Goal: Complete application form

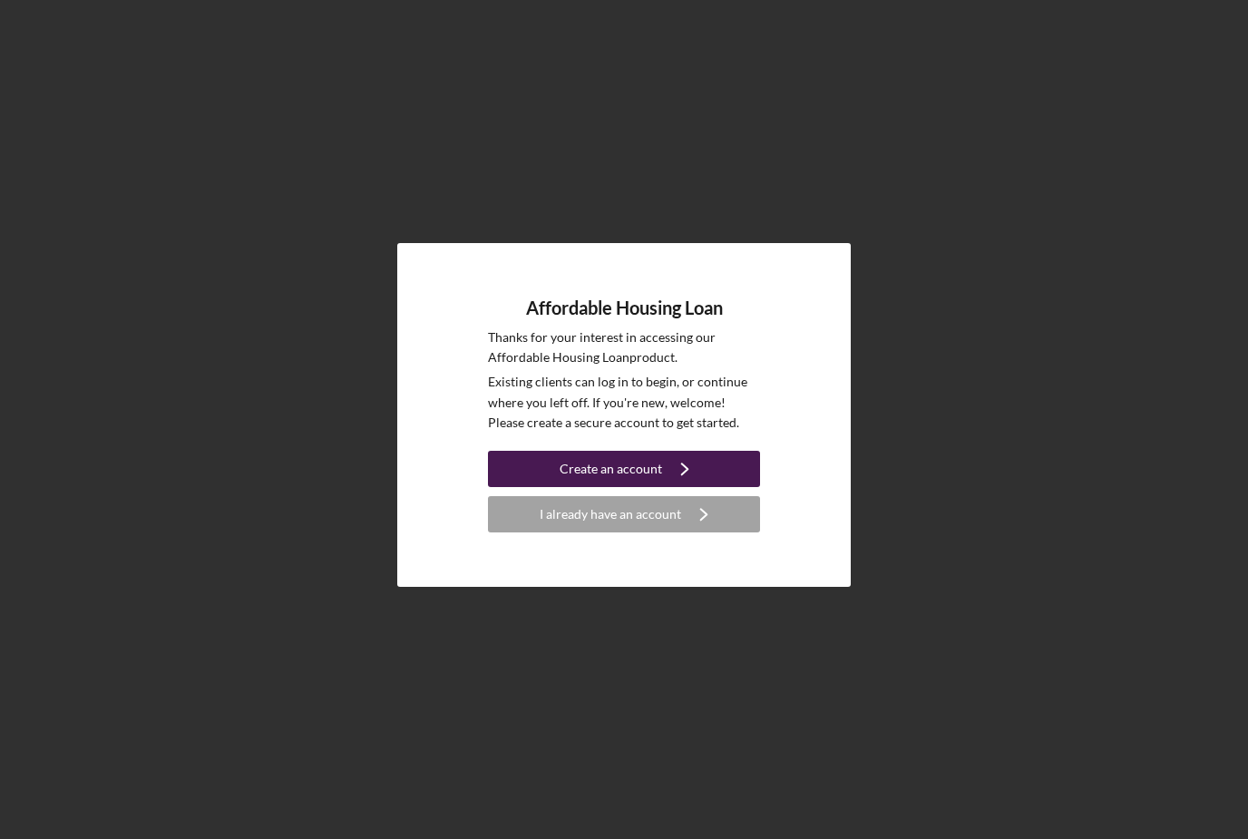
click at [554, 487] on button "Create an account Icon/Navigate" at bounding box center [624, 469] width 272 height 36
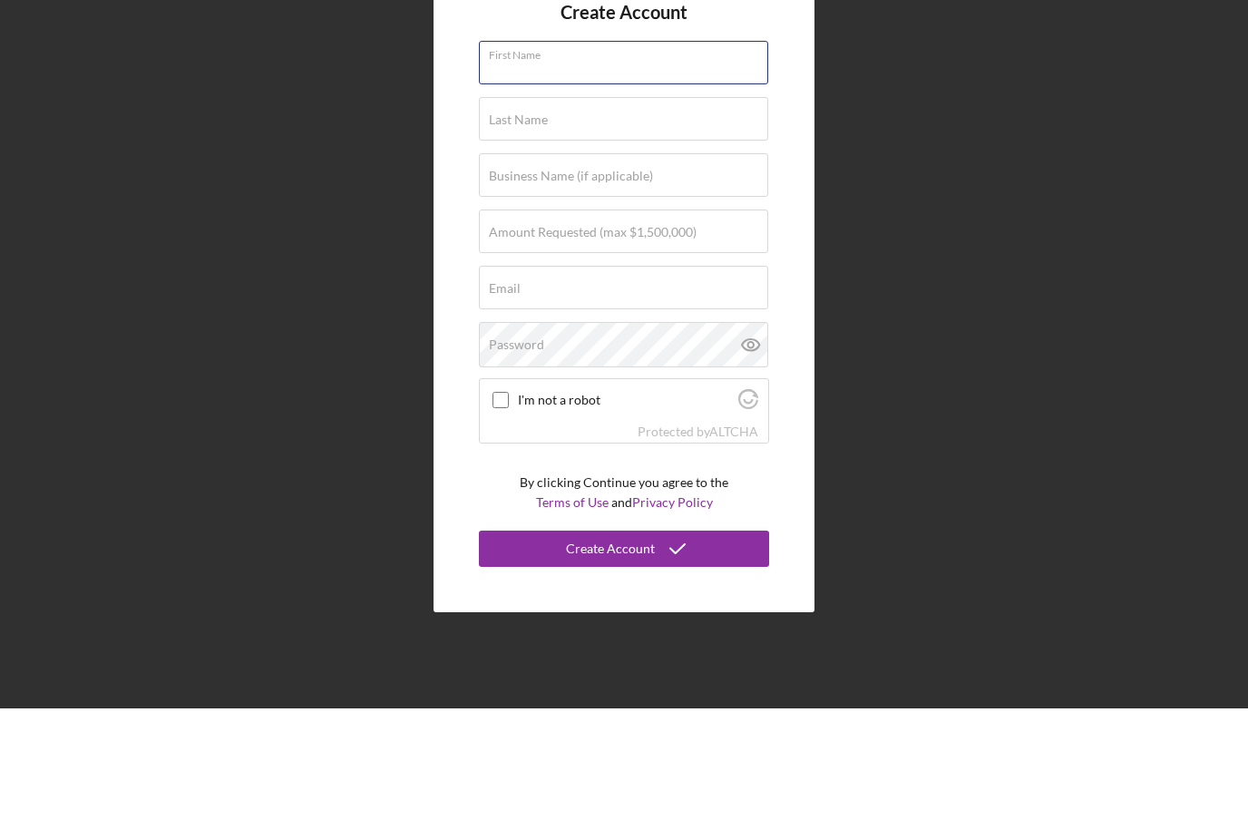
click at [584, 93] on div "Create Account First Name Required Last Name Required Business Name (if applica…" at bounding box center [623, 415] width 381 height 657
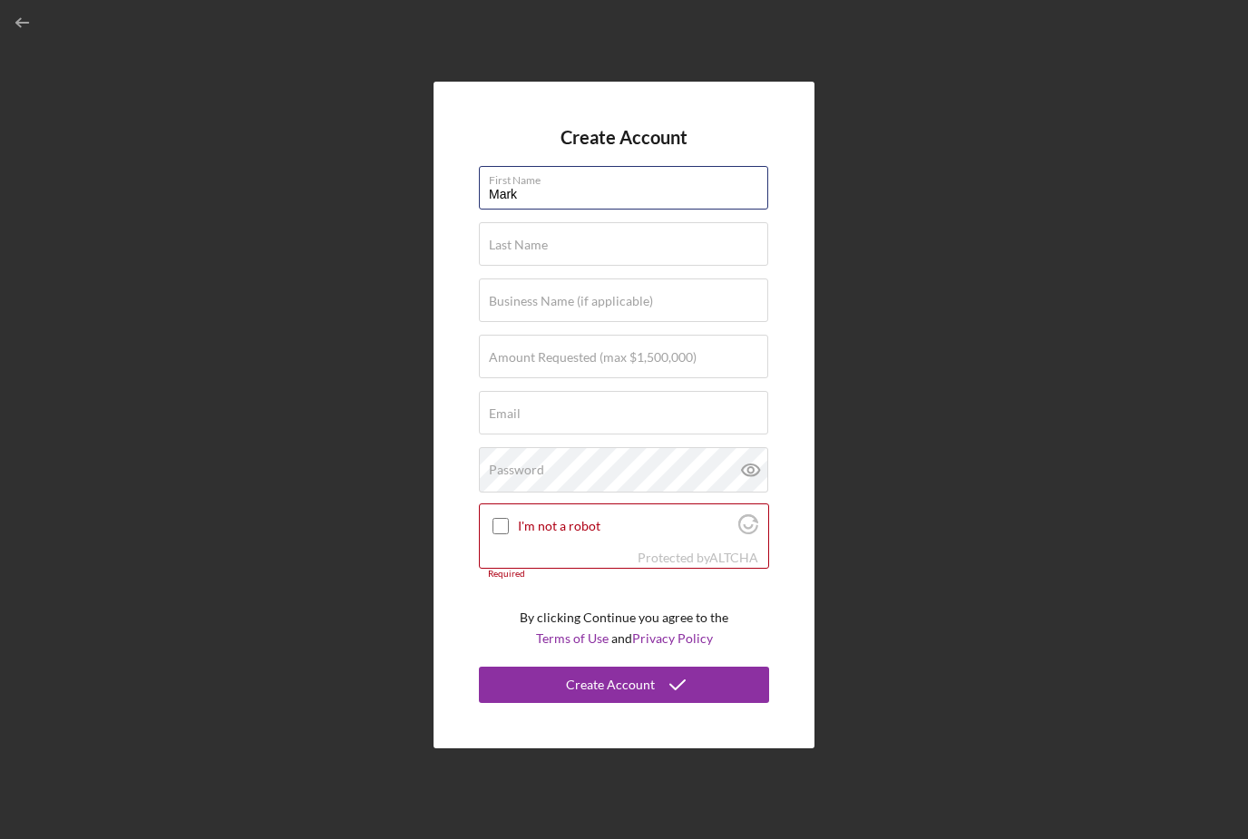
type input "Mark"
type input "Vaughn"
type input "Arelio Living"
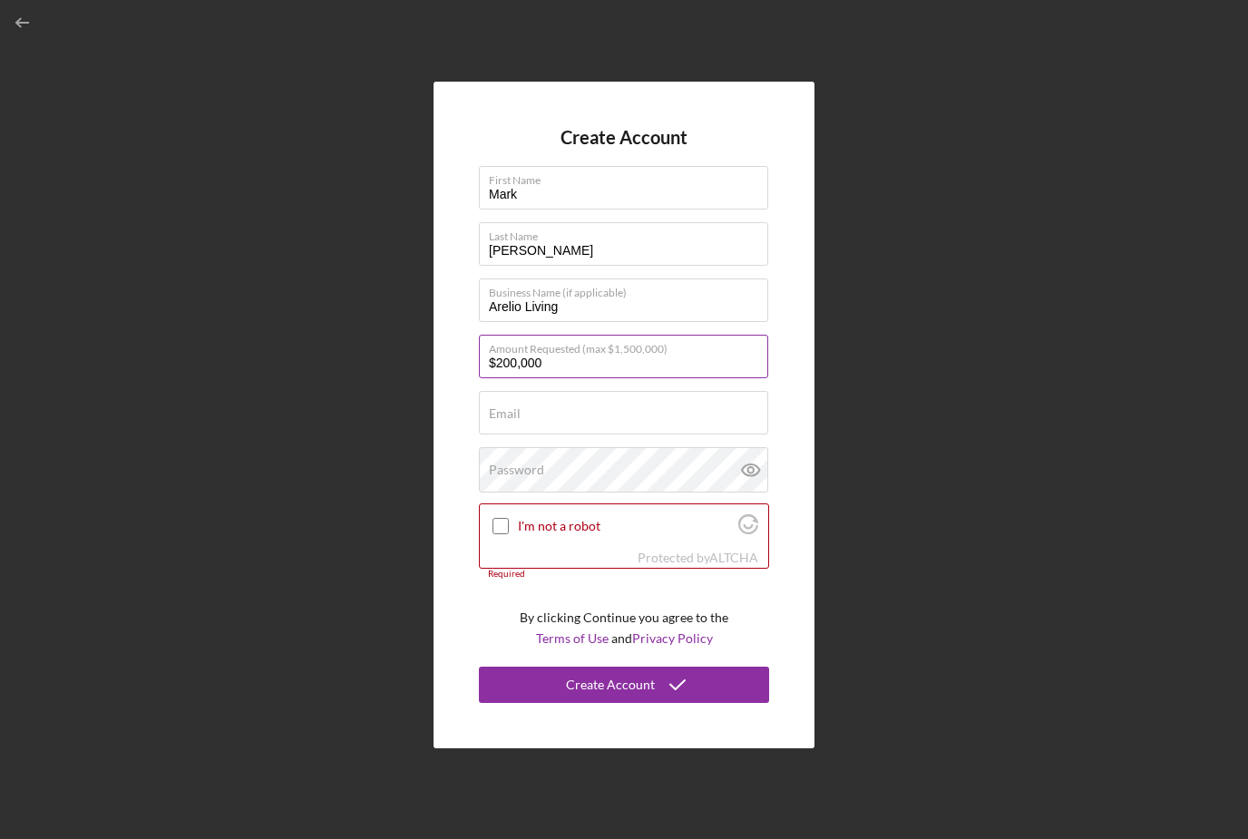
type input "$2,000,000"
click at [550, 391] on div "Email Required" at bounding box center [624, 413] width 290 height 45
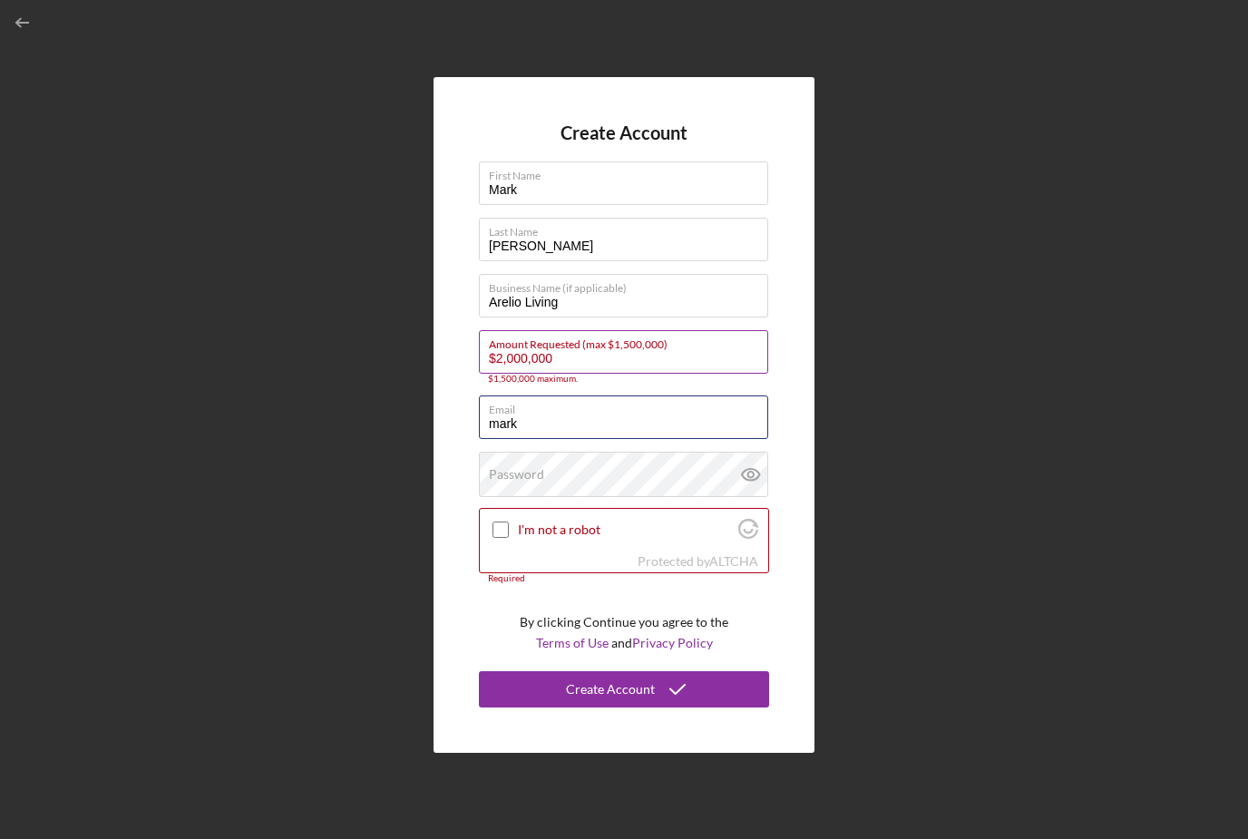
type input "mark"
click at [580, 330] on div "Amount Requested (max $1,500,000) $2,000,000 $1,500,000 maximum." at bounding box center [624, 357] width 290 height 54
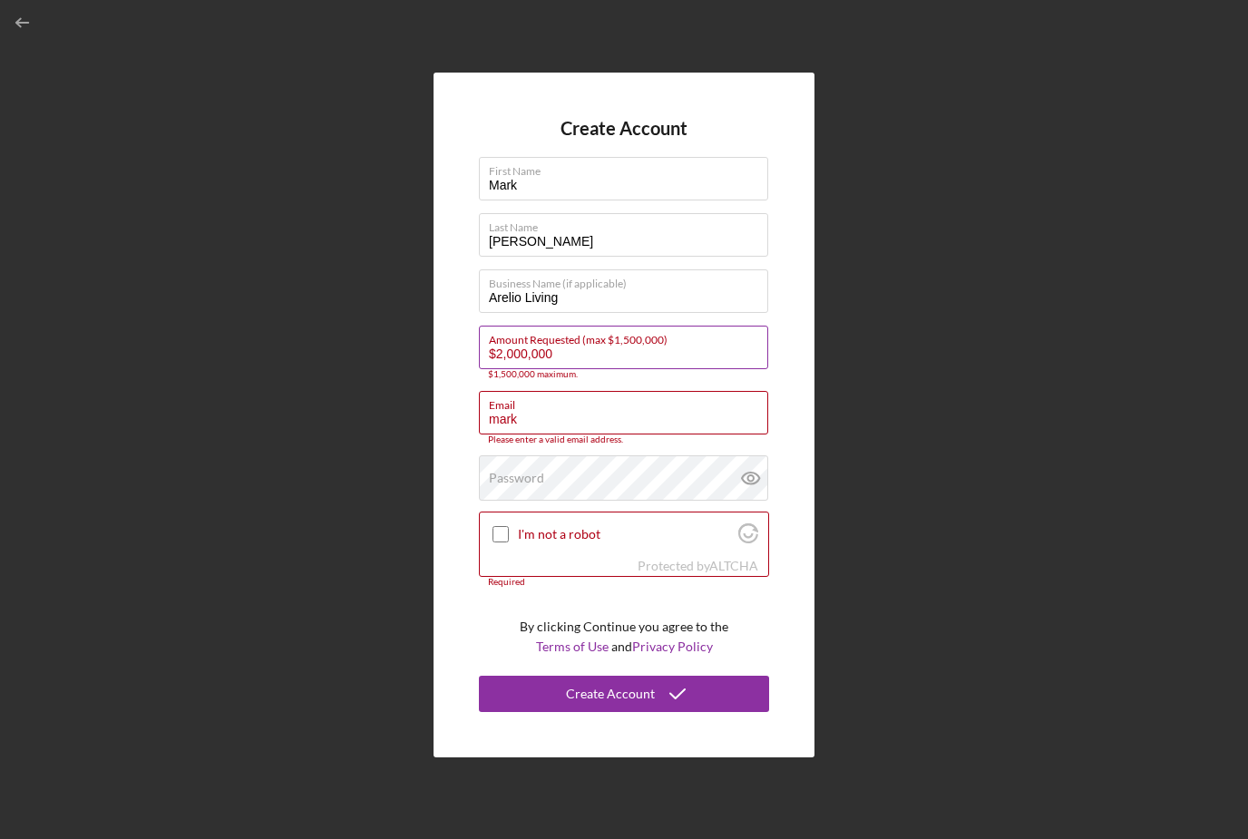
click at [579, 326] on input "$2,000,000" at bounding box center [623, 348] width 289 height 44
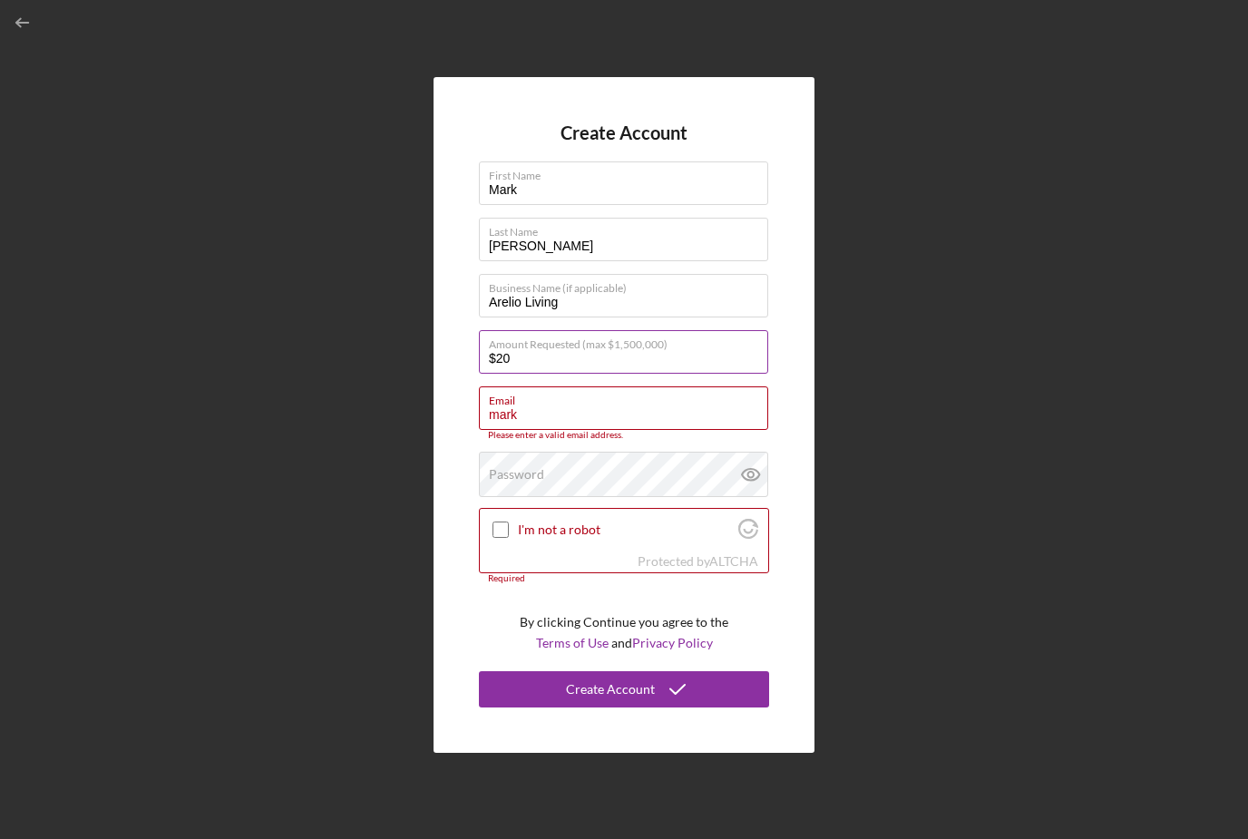
type input "$2"
type input "$1,500,000"
click at [589, 387] on label "Email" at bounding box center [628, 397] width 279 height 20
click at [589, 386] on input "mark" at bounding box center [623, 408] width 289 height 44
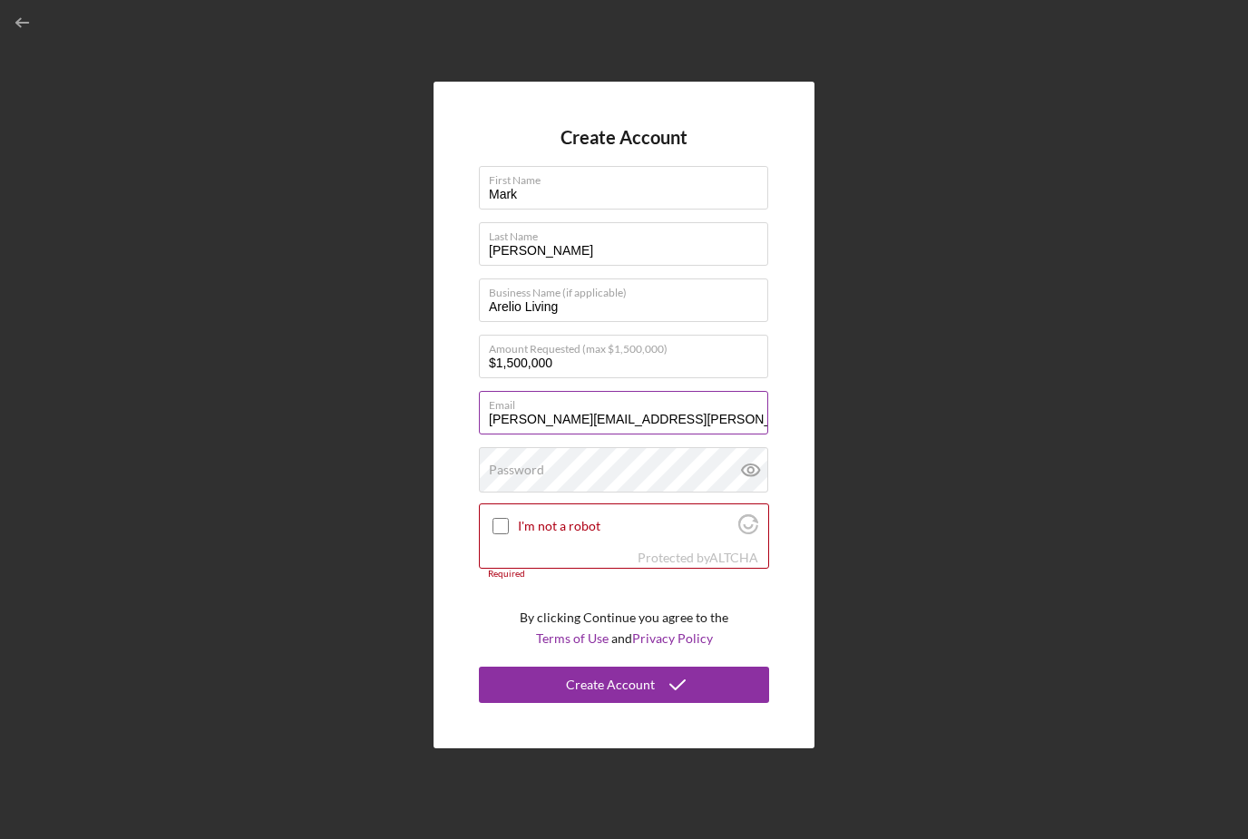
type input "mark.vaughn@arleioliving.com"
click at [501, 515] on div at bounding box center [501, 526] width 22 height 22
click at [501, 518] on input "I'm not a robot" at bounding box center [500, 526] width 16 height 16
checkbox input "true"
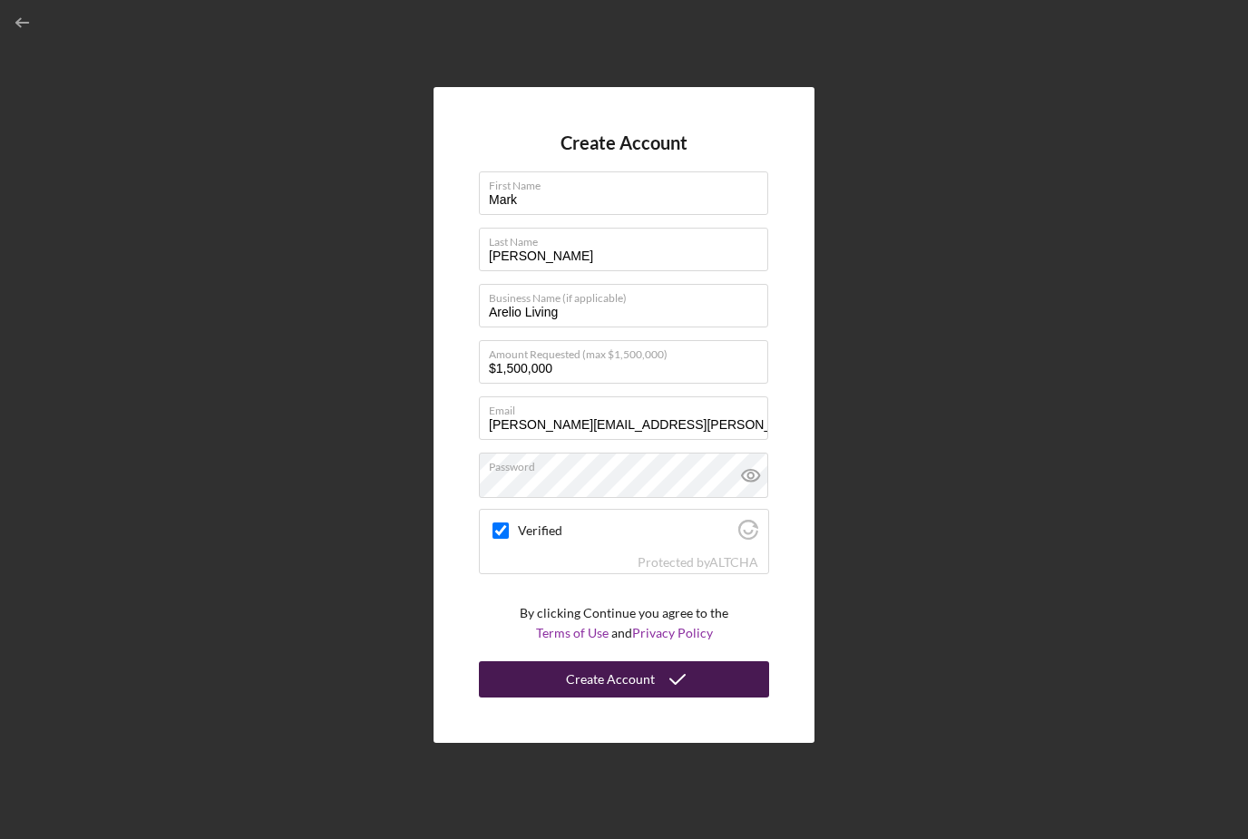
click at [594, 661] on div "Create Account" at bounding box center [610, 679] width 89 height 36
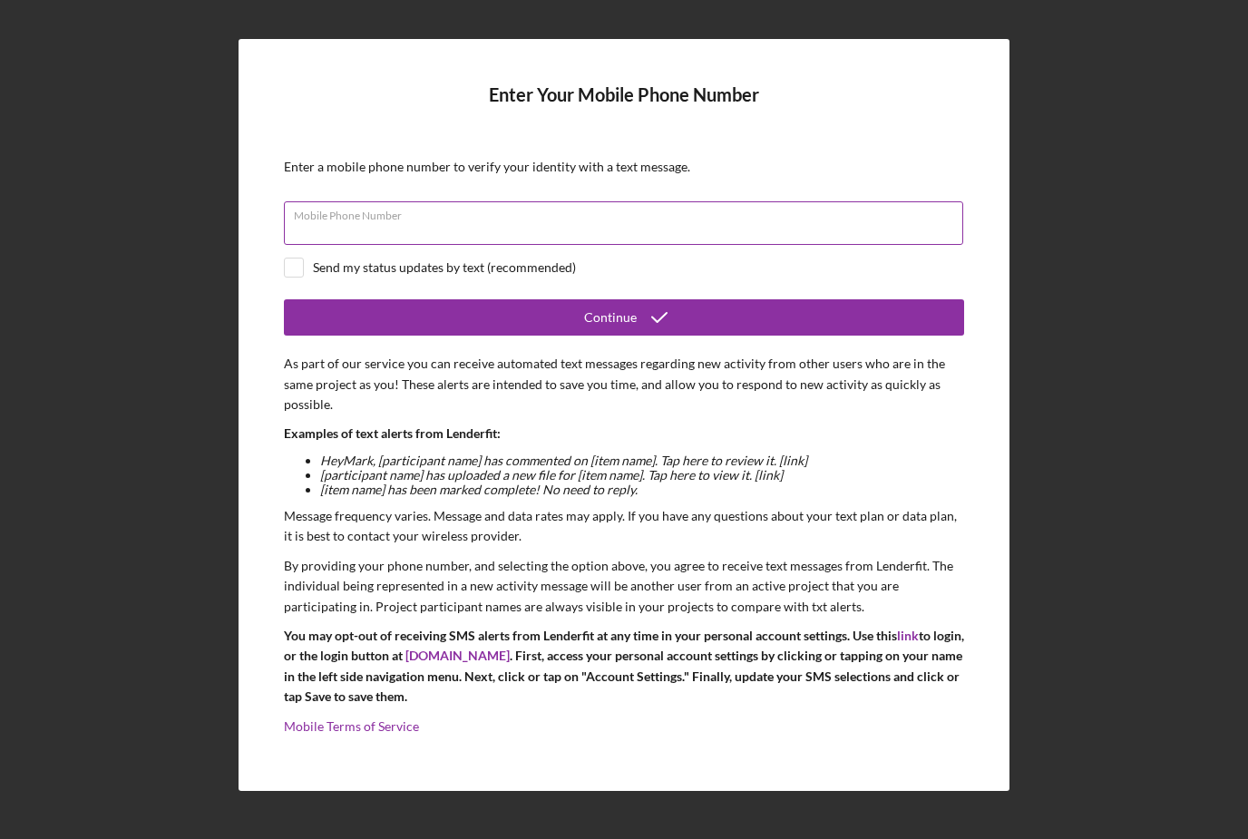
click at [516, 206] on input "Mobile Phone Number" at bounding box center [623, 223] width 679 height 44
type input "(678) 316-6315"
click at [320, 256] on form "Enter Your Mobile Phone Number Enter a mobile phone number to verify your ident…" at bounding box center [624, 414] width 680 height 661
click at [327, 260] on div "Send my status updates by text (recommended)" at bounding box center [444, 267] width 263 height 15
click at [301, 258] on input "checkbox" at bounding box center [294, 267] width 18 height 18
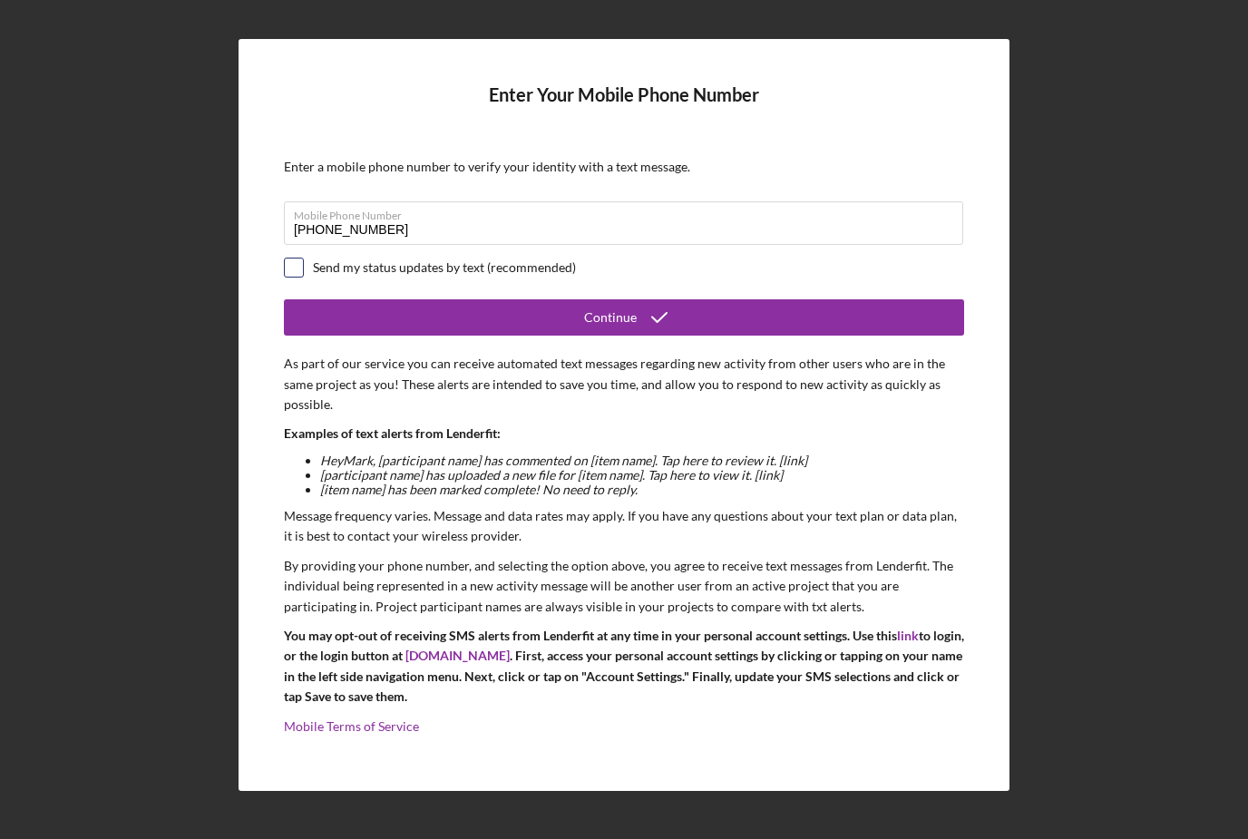
click at [296, 258] on input "checkbox" at bounding box center [294, 267] width 18 height 18
checkbox input "true"
click at [424, 310] on form "Enter Your Mobile Phone Number Enter a mobile phone number to verify your ident…" at bounding box center [624, 414] width 680 height 661
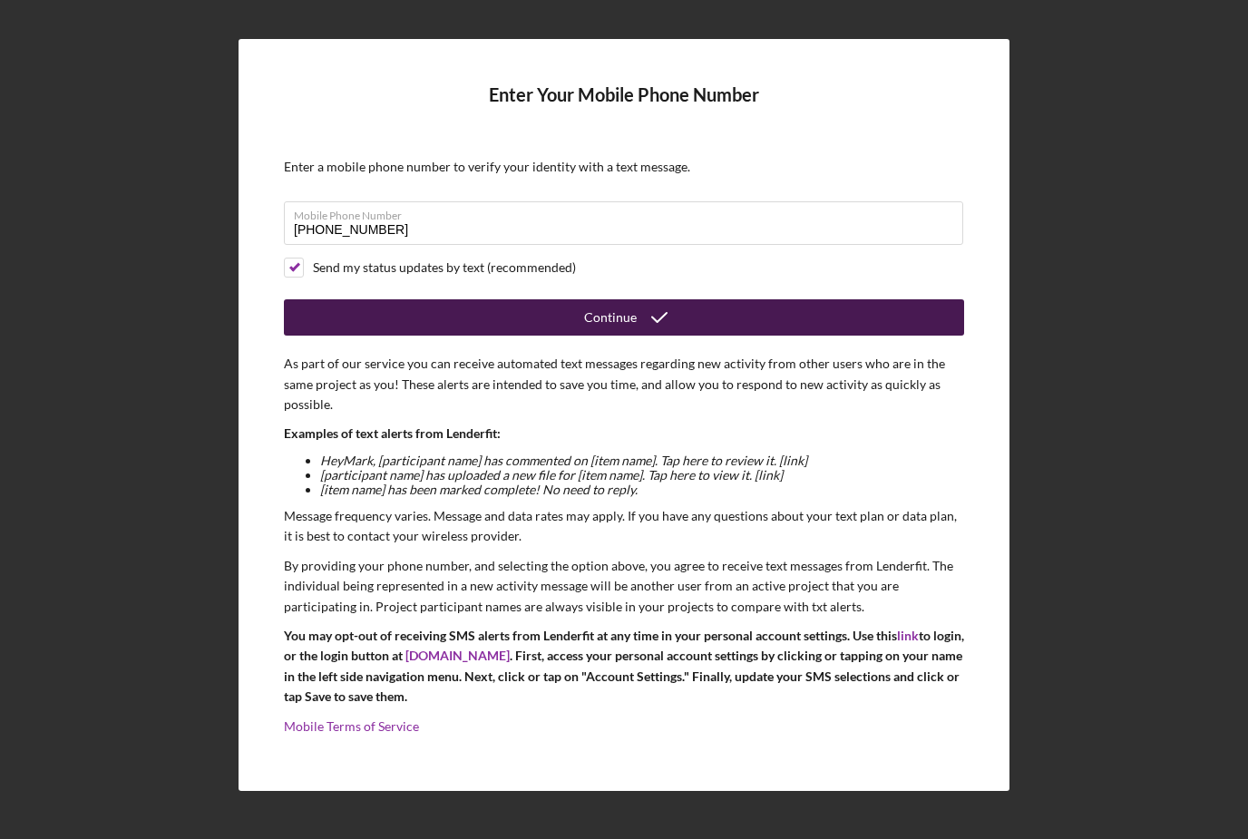
click at [491, 300] on button "Continue" at bounding box center [624, 317] width 680 height 36
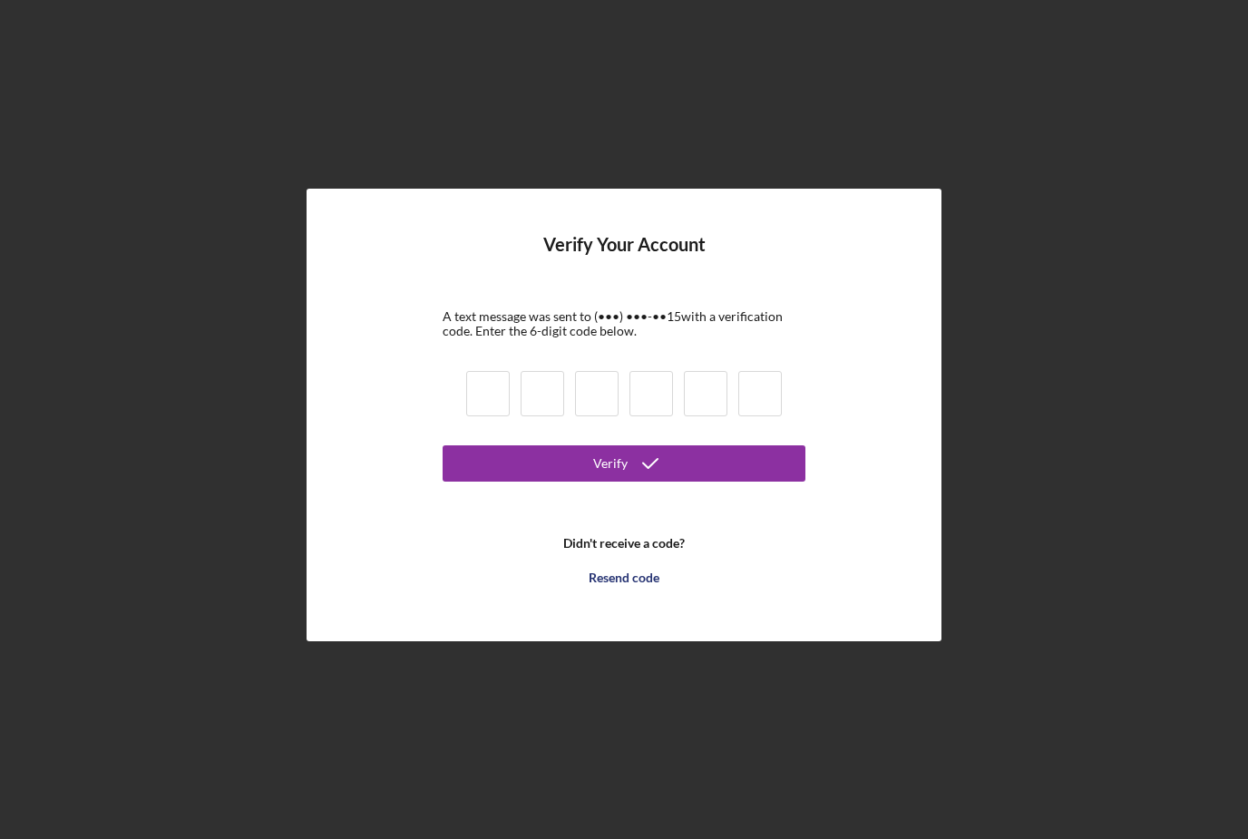
click at [496, 371] on input at bounding box center [488, 393] width 44 height 45
type input "3"
click at [624, 445] on button "Verify" at bounding box center [624, 463] width 363 height 36
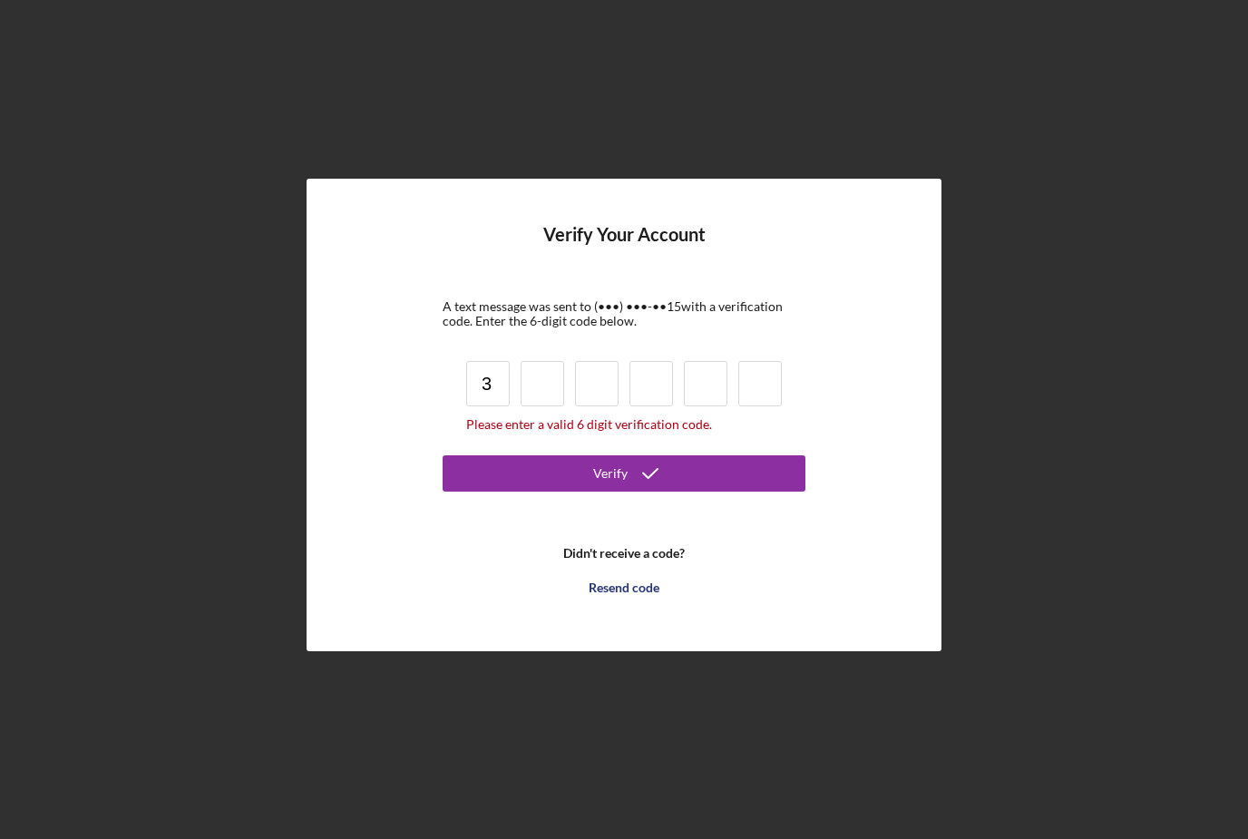
click at [518, 359] on div "3 Please enter a valid 6 digit verification code." at bounding box center [624, 396] width 326 height 82
click at [535, 361] on input at bounding box center [543, 383] width 44 height 45
type input "7"
type input "4"
type input "8"
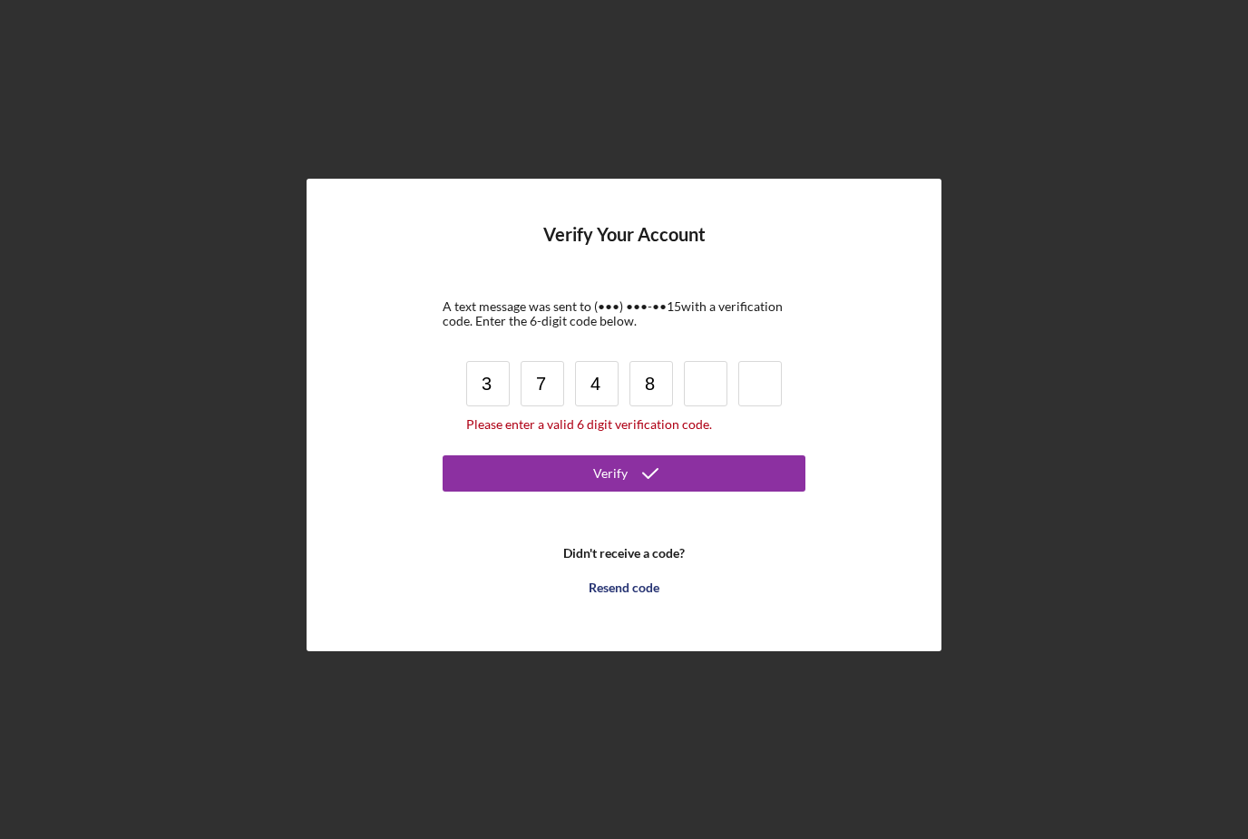
type input "0"
type input "8"
type input "0"
type input "8"
type input "4"
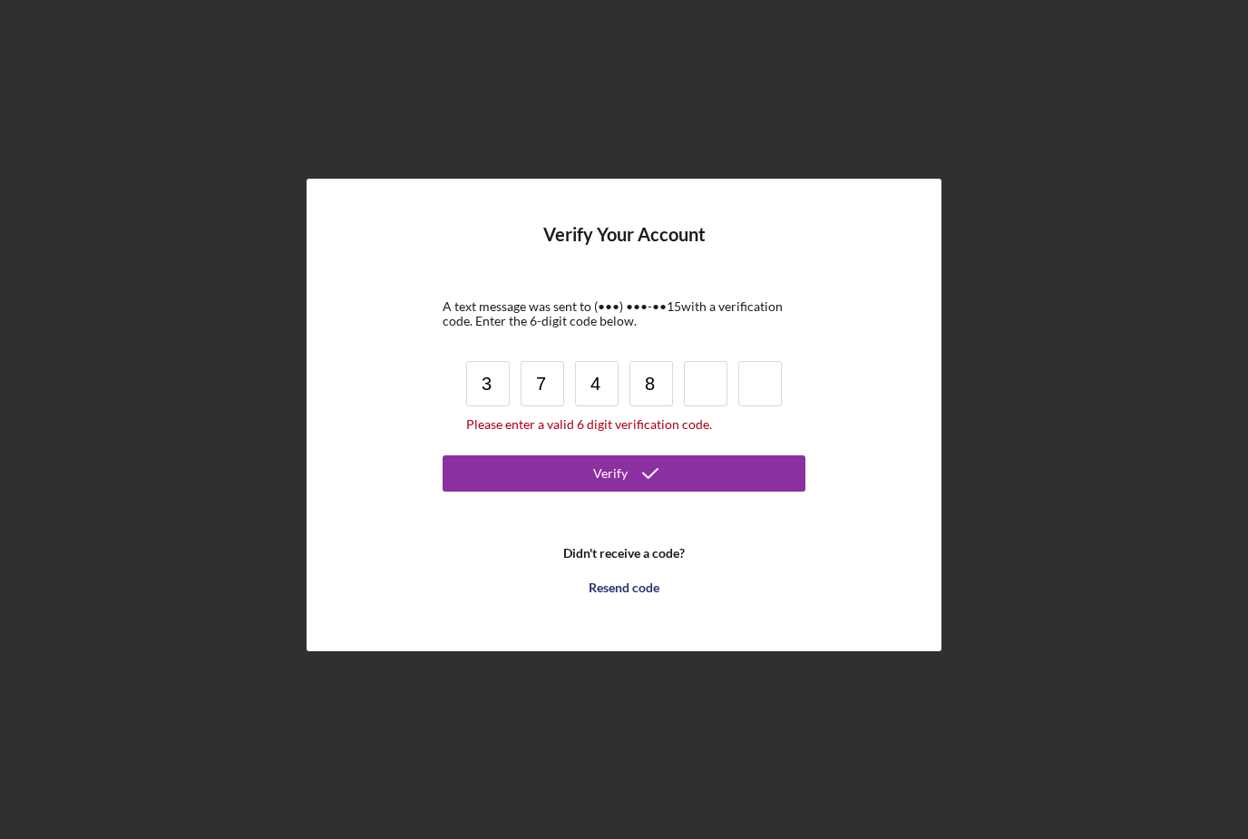
type input "8"
type input "7"
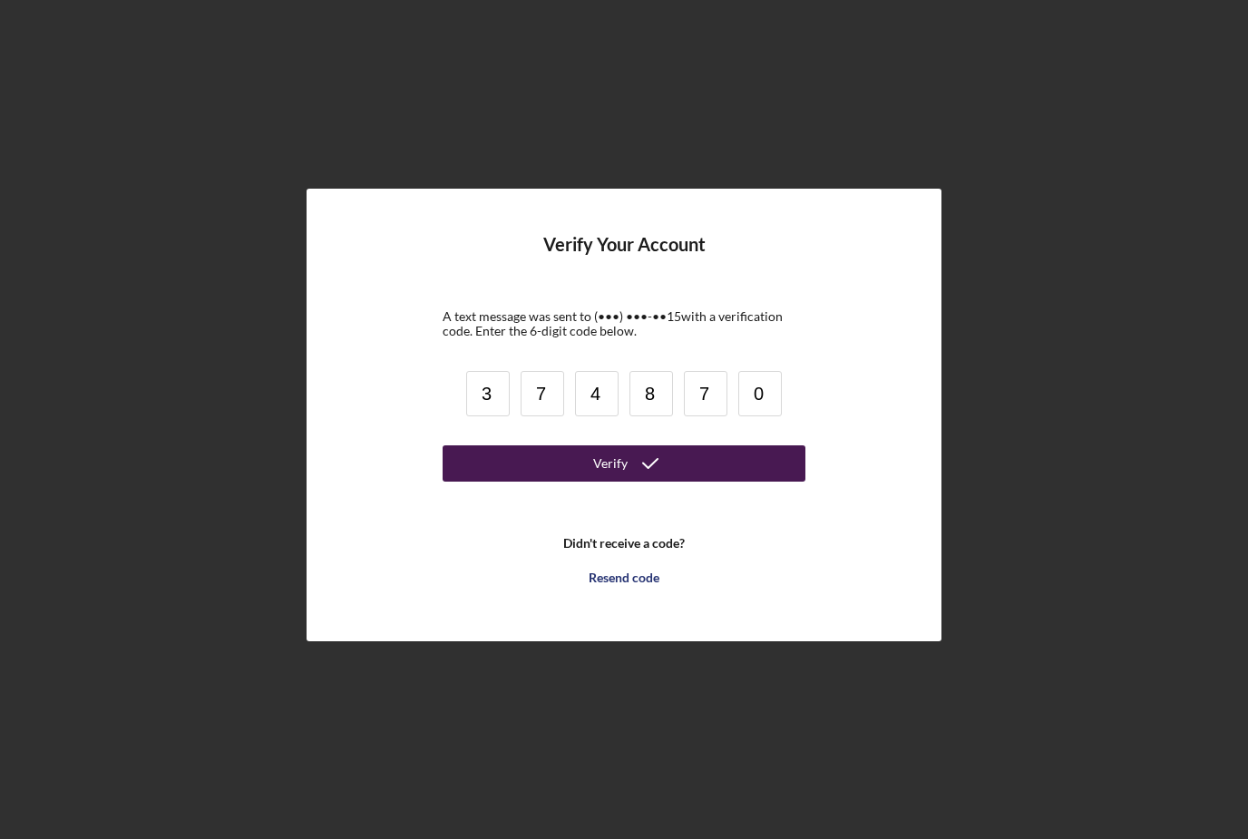
type input "0"
click at [611, 445] on div "Verify" at bounding box center [610, 463] width 34 height 36
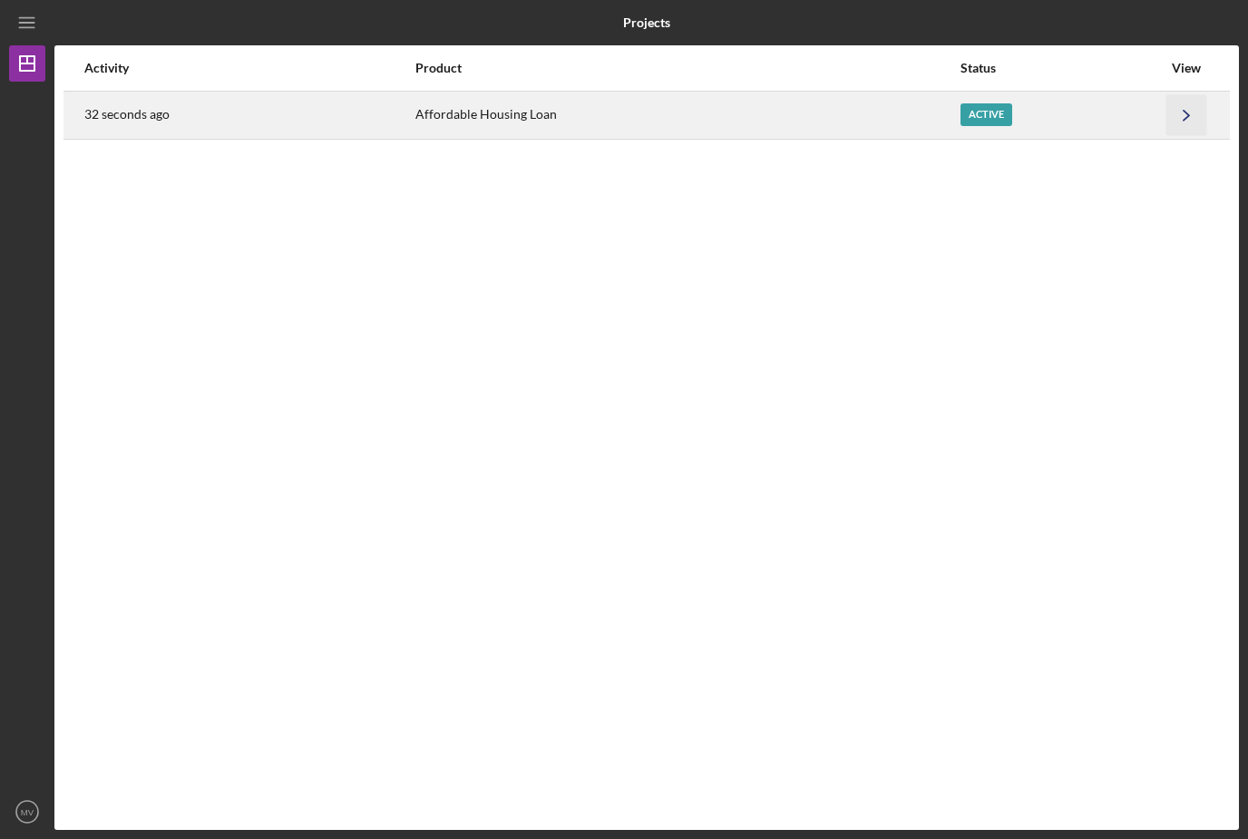
click at [1172, 94] on icon "Icon/Navigate" at bounding box center [1186, 114] width 41 height 41
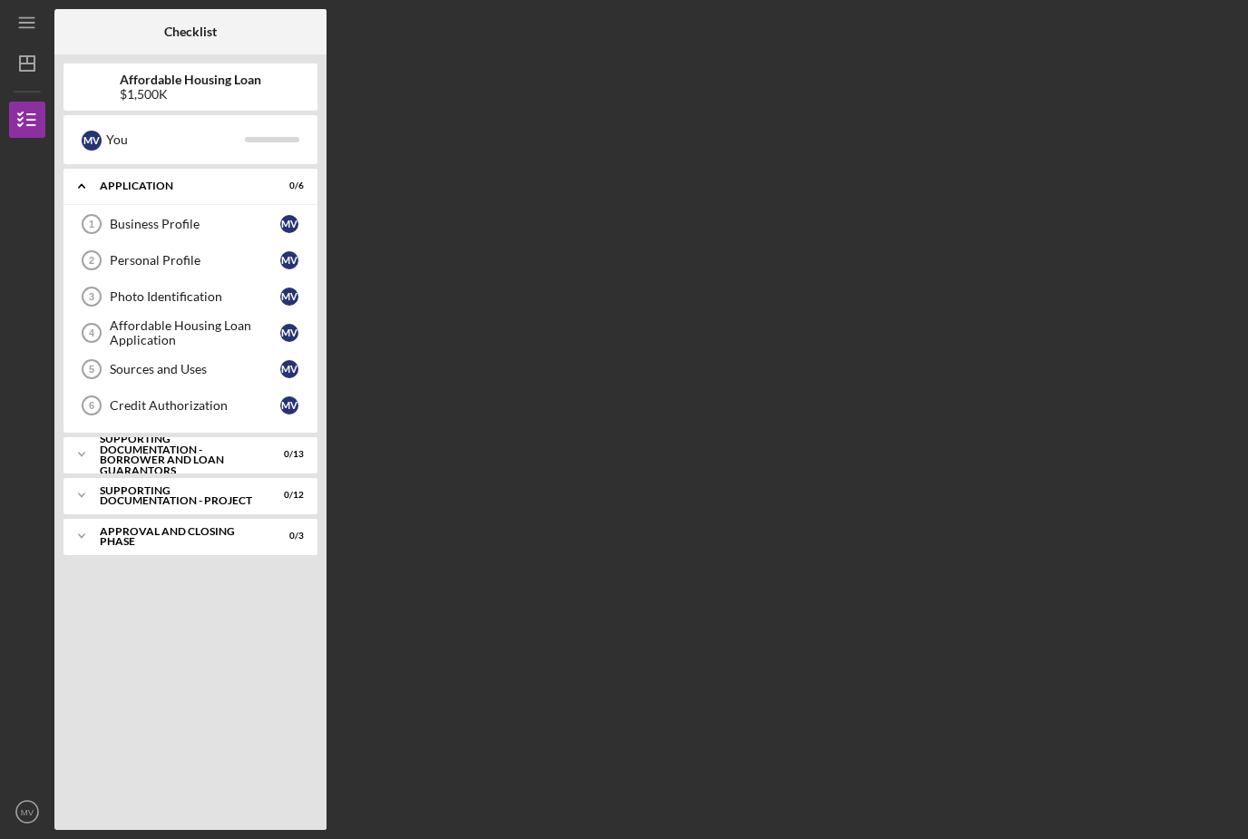
scroll to position [58, 0]
